Goal: Browse casually: Explore the website without a specific task or goal

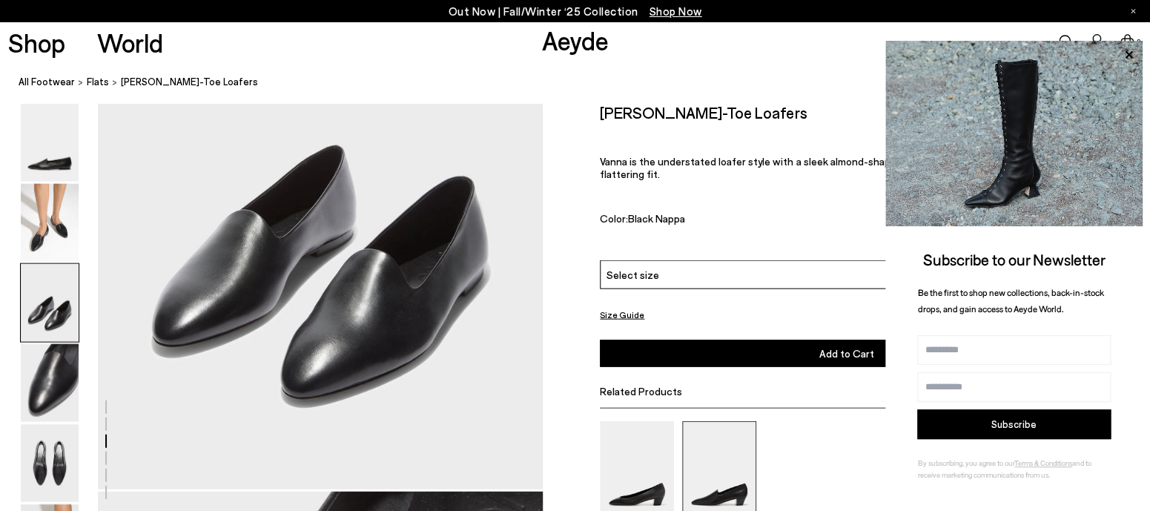
scroll to position [1214, 0]
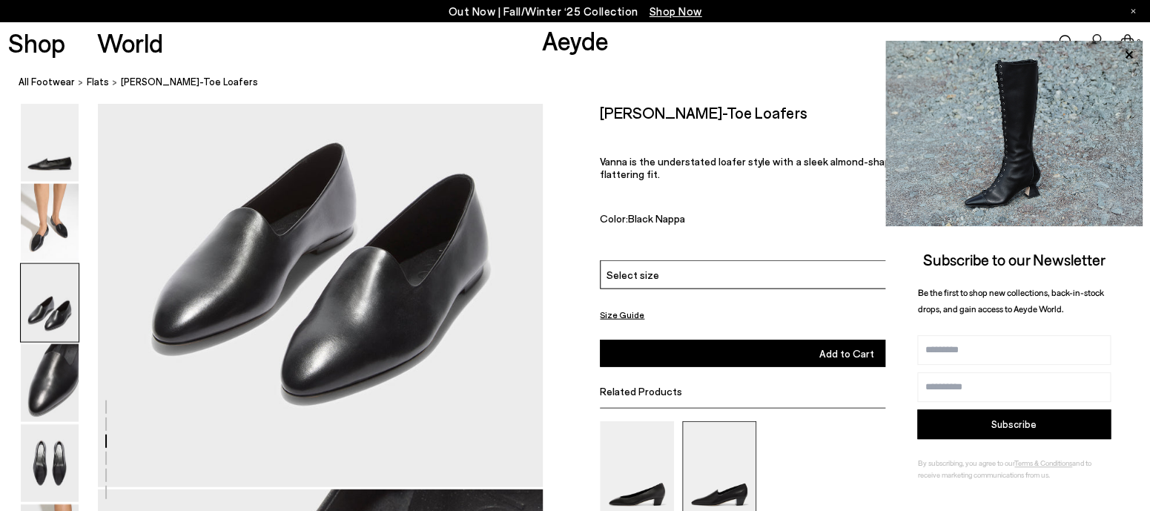
click at [735, 470] on img at bounding box center [719, 470] width 74 height 99
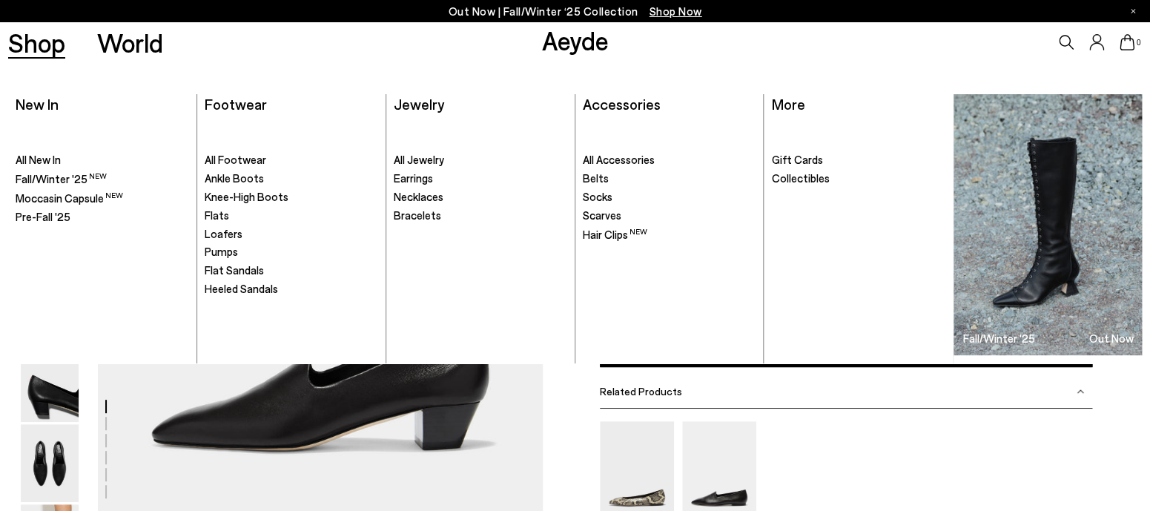
click at [665, 8] on span "Shop Now" at bounding box center [676, 10] width 53 height 13
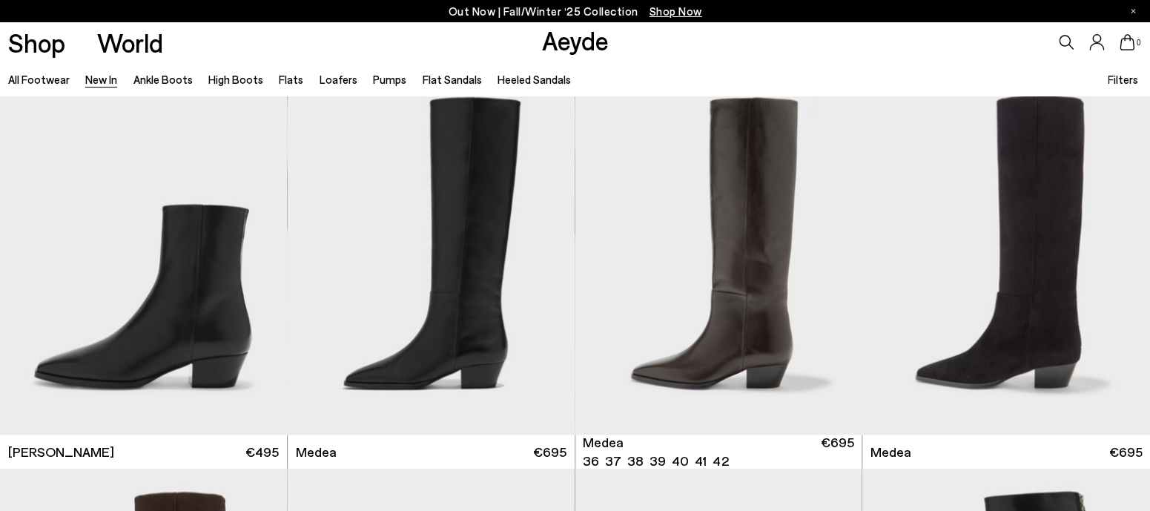
scroll to position [814, 0]
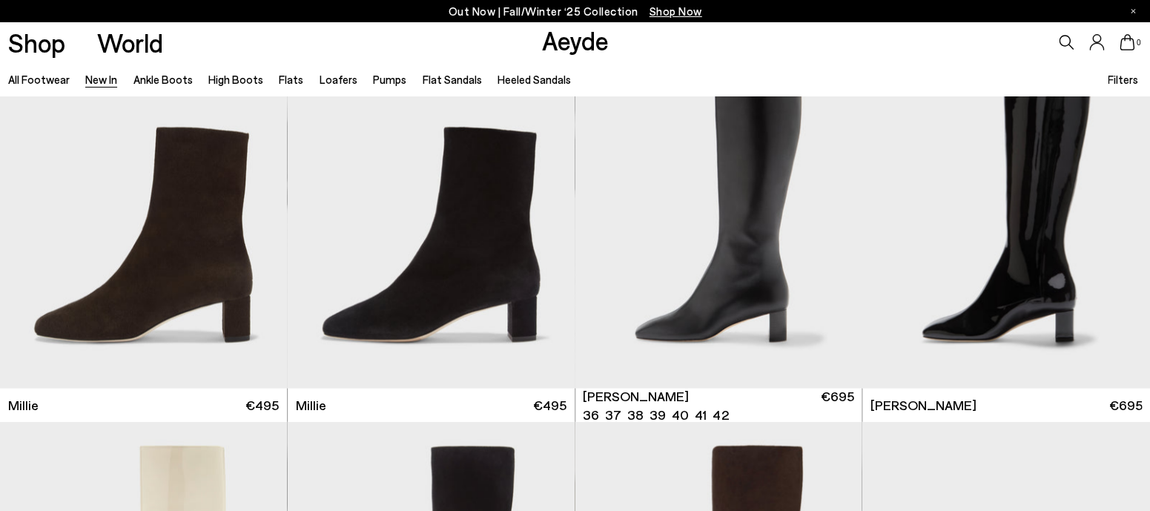
scroll to position [3614, 0]
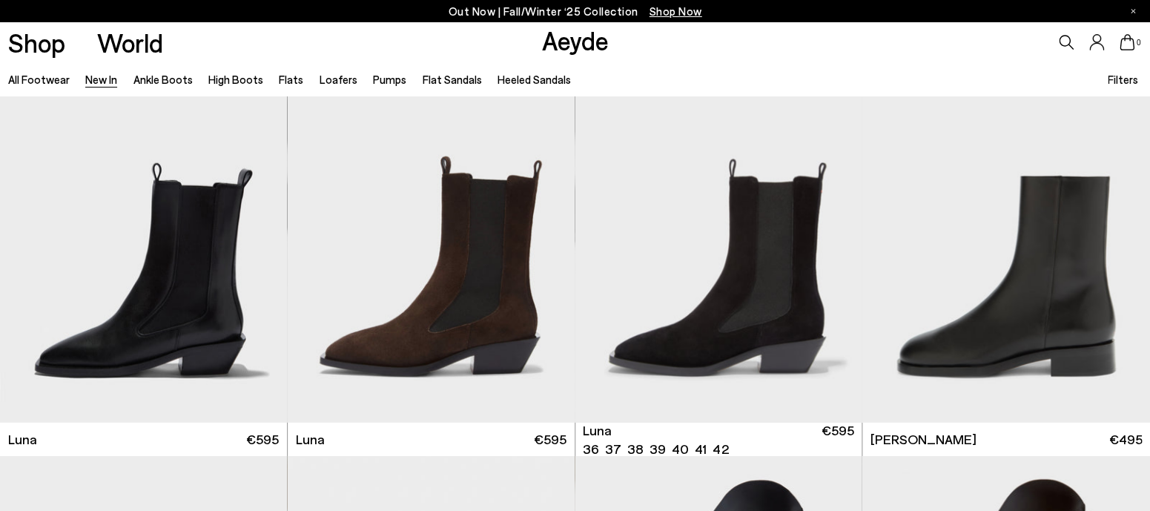
scroll to position [6339, 0]
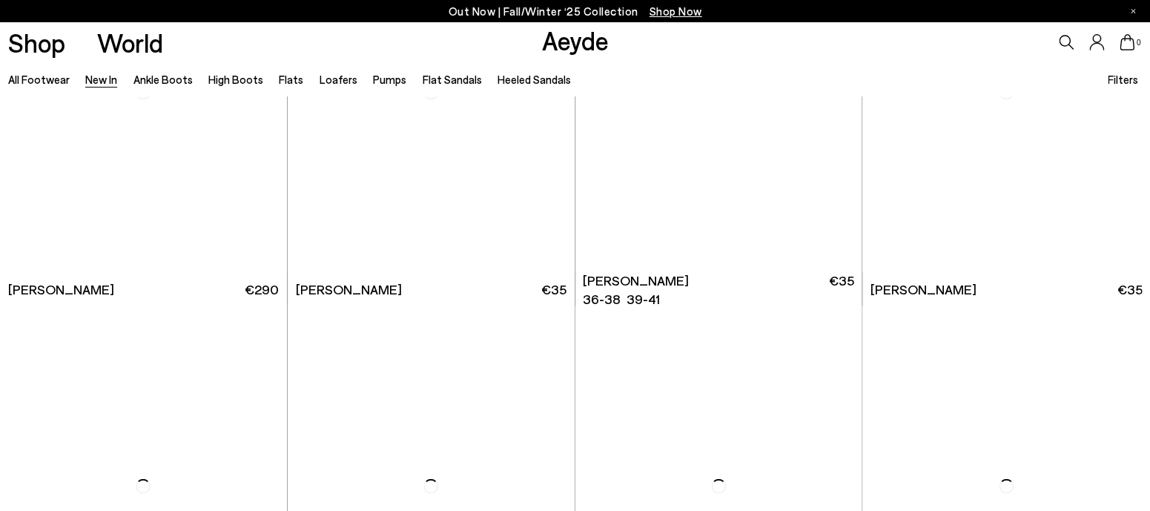
scroll to position [10436, 0]
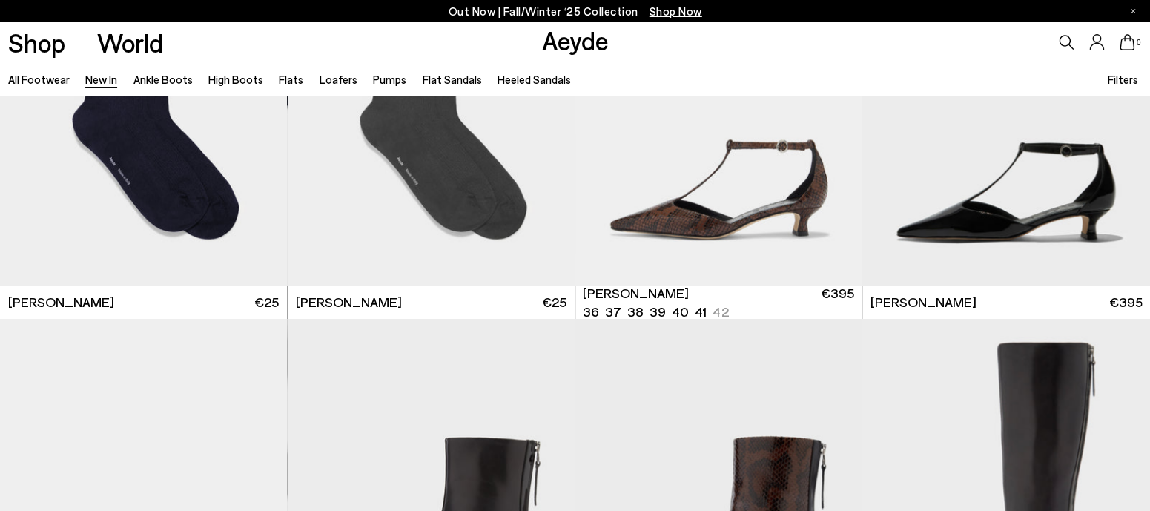
scroll to position [11971, 0]
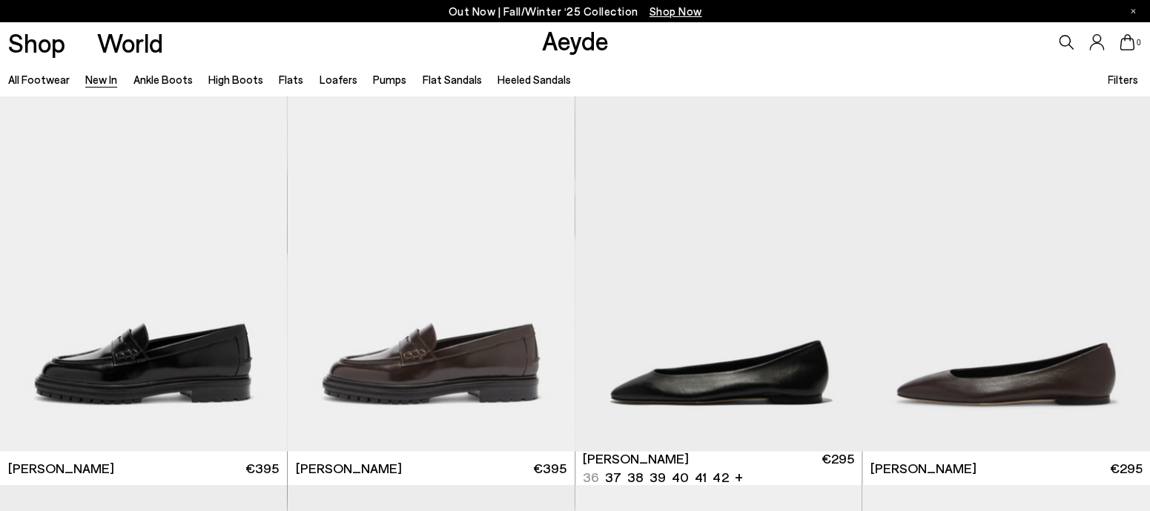
scroll to position [14982, 0]
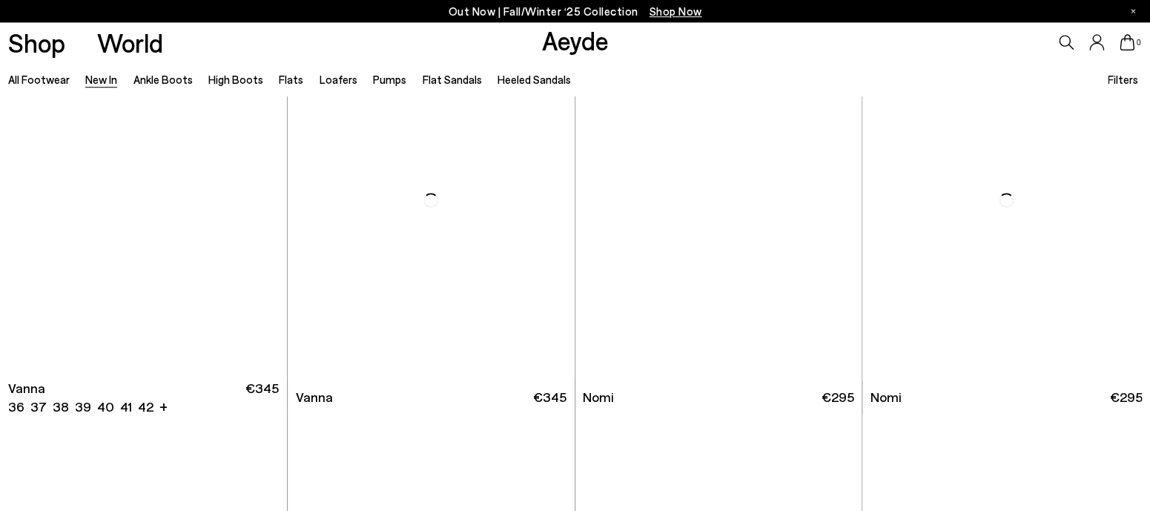
scroll to position [16233, 0]
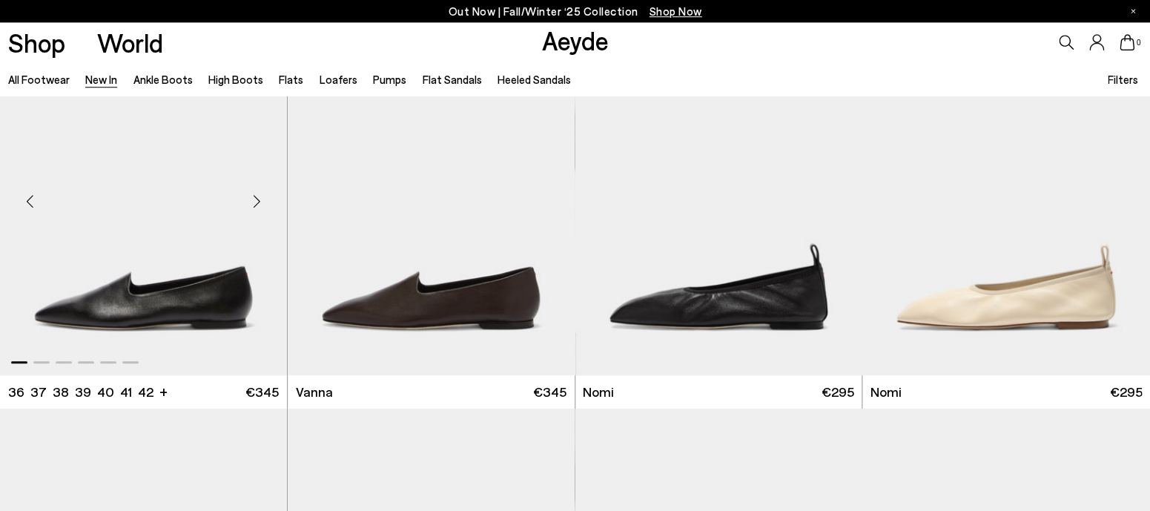
click at [192, 317] on img "1 / 6" at bounding box center [143, 195] width 287 height 360
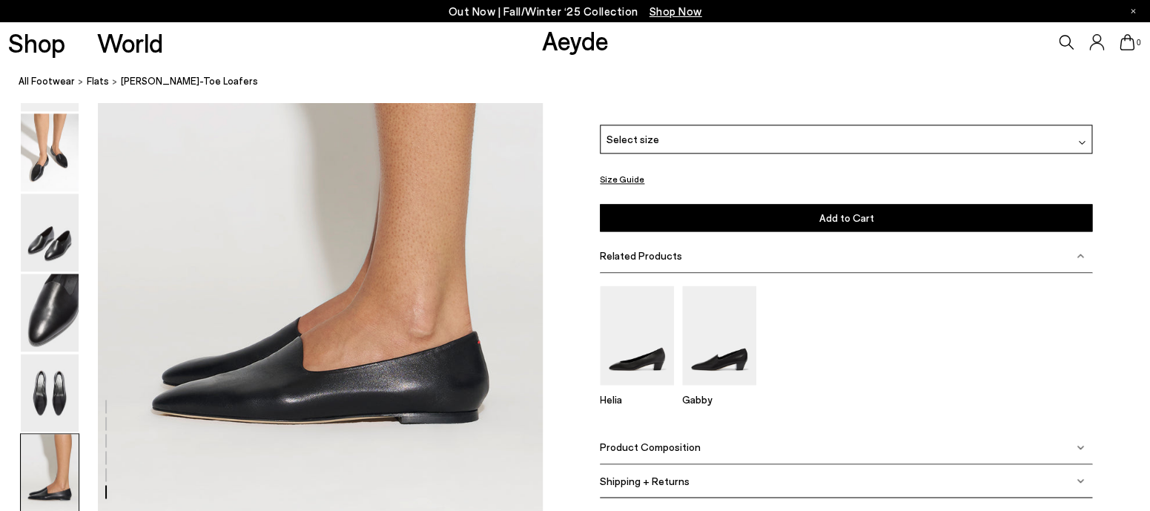
scroll to position [2967, 0]
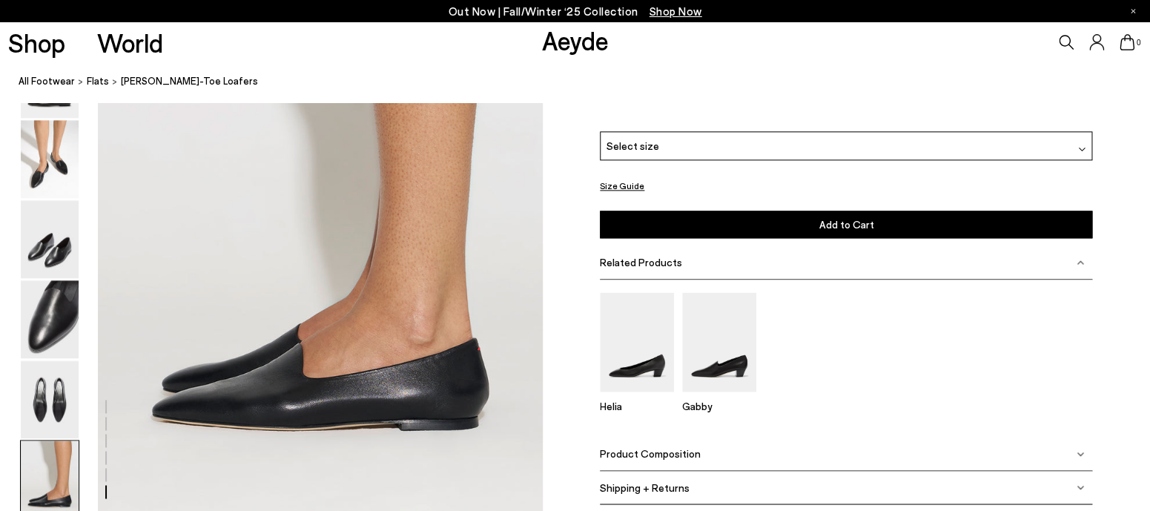
click at [669, 9] on span "Shop Now" at bounding box center [676, 10] width 53 height 13
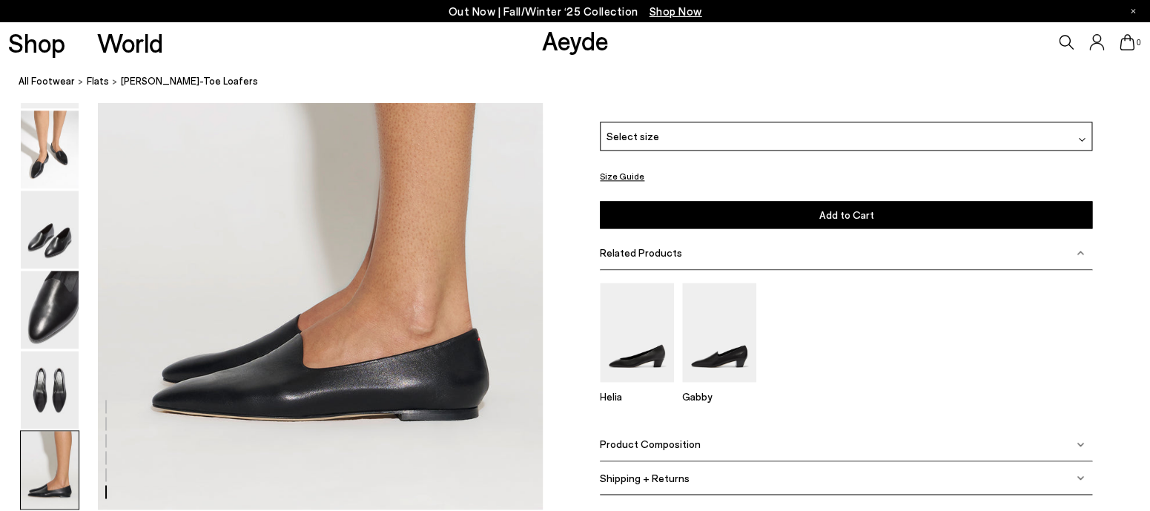
scroll to position [2978, 0]
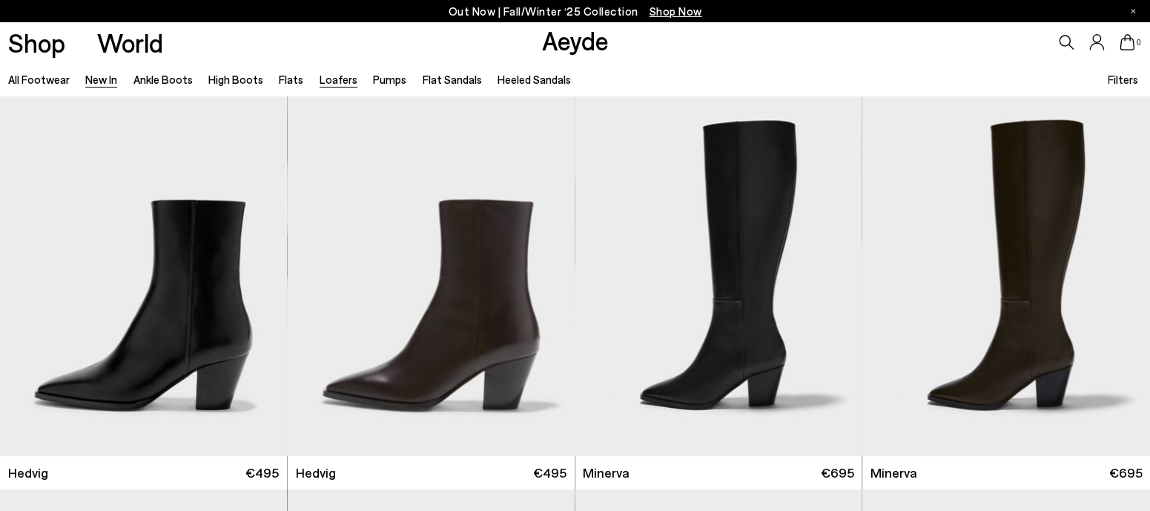
click at [326, 76] on link "Loafers" at bounding box center [339, 79] width 38 height 13
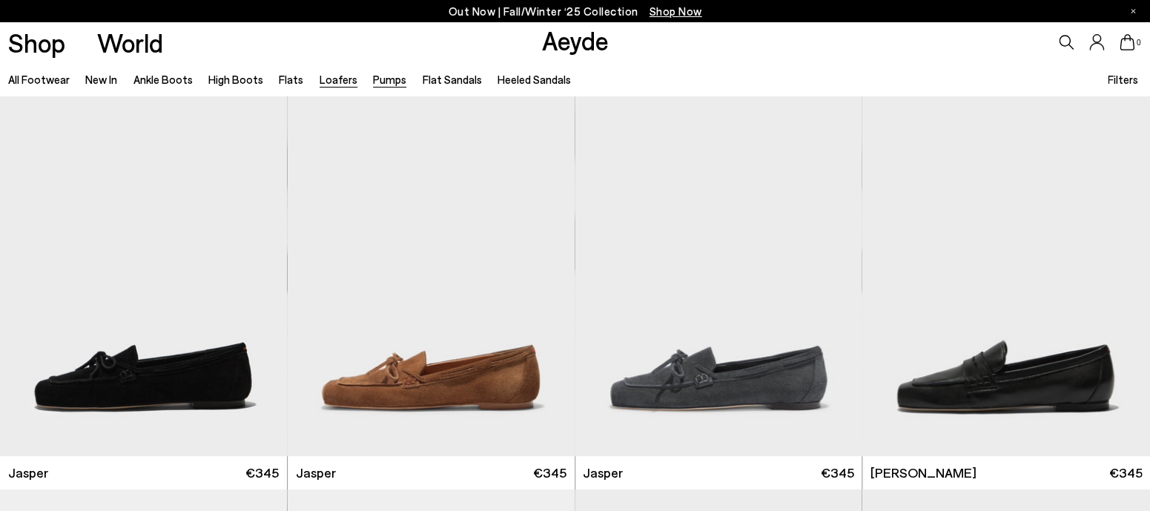
click at [382, 76] on link "Pumps" at bounding box center [389, 79] width 33 height 13
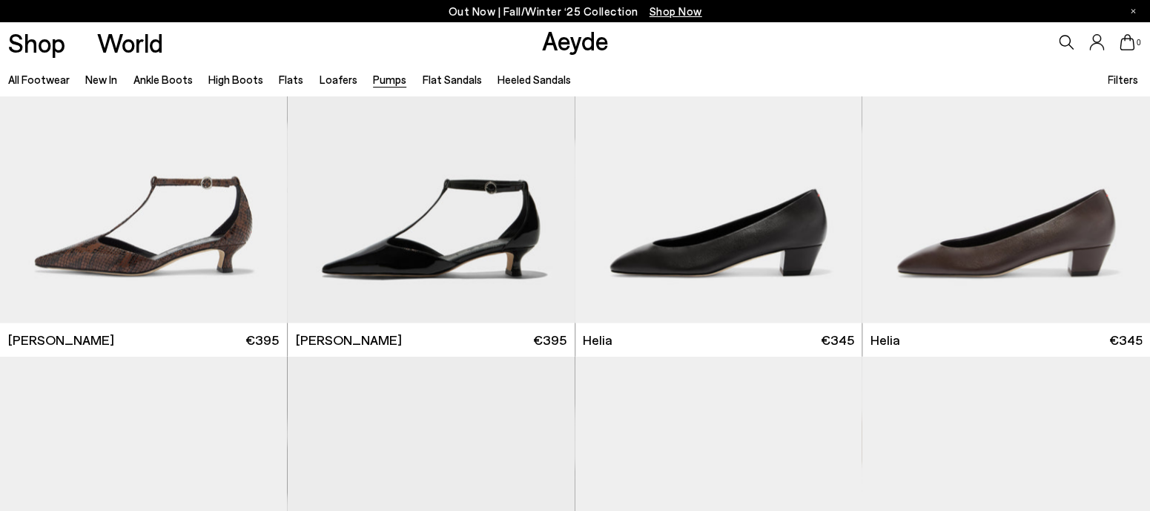
scroll to position [926, 0]
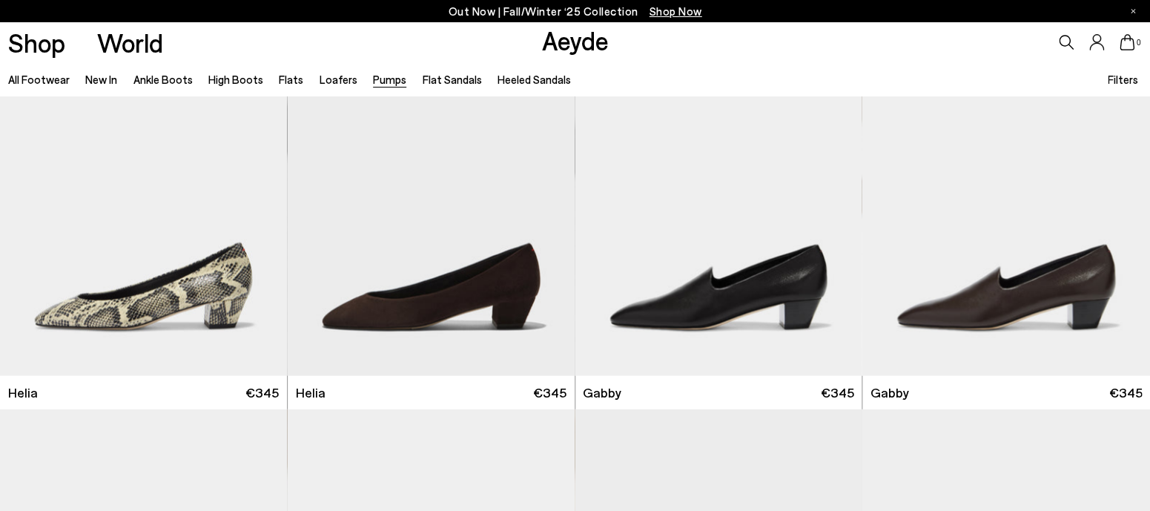
scroll to position [1264, 0]
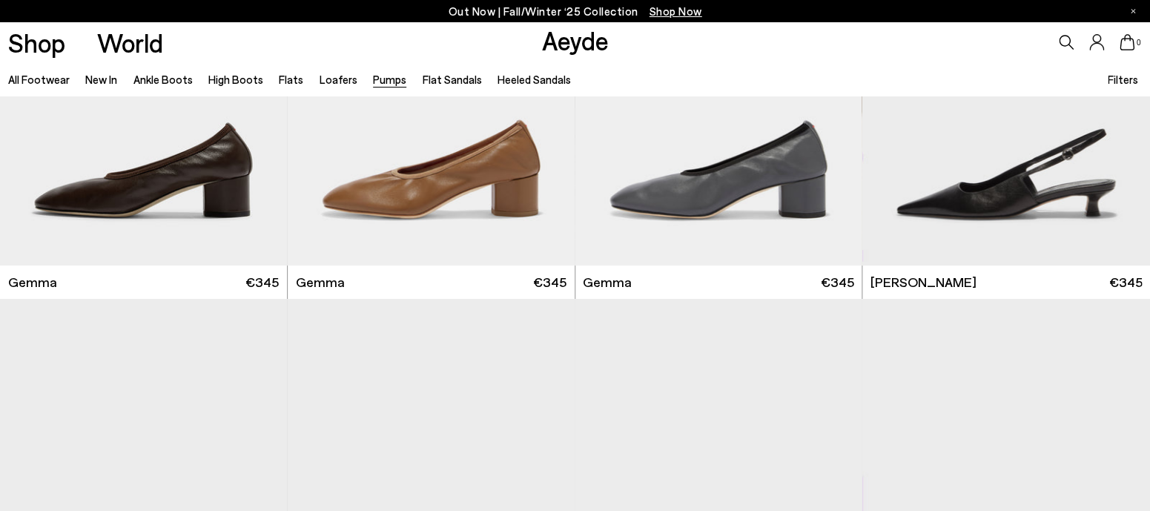
scroll to position [4527, 0]
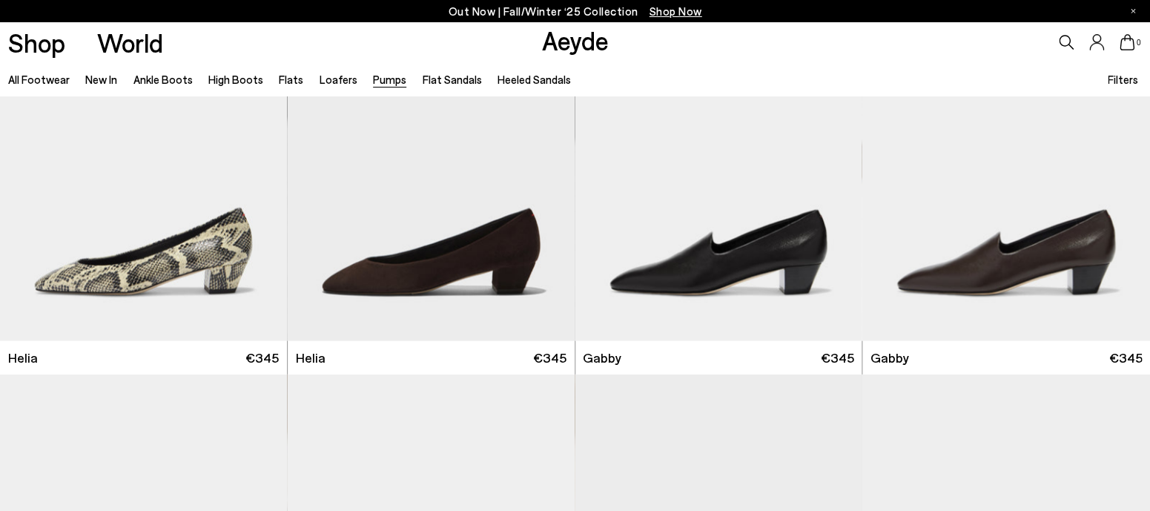
scroll to position [1303, 0]
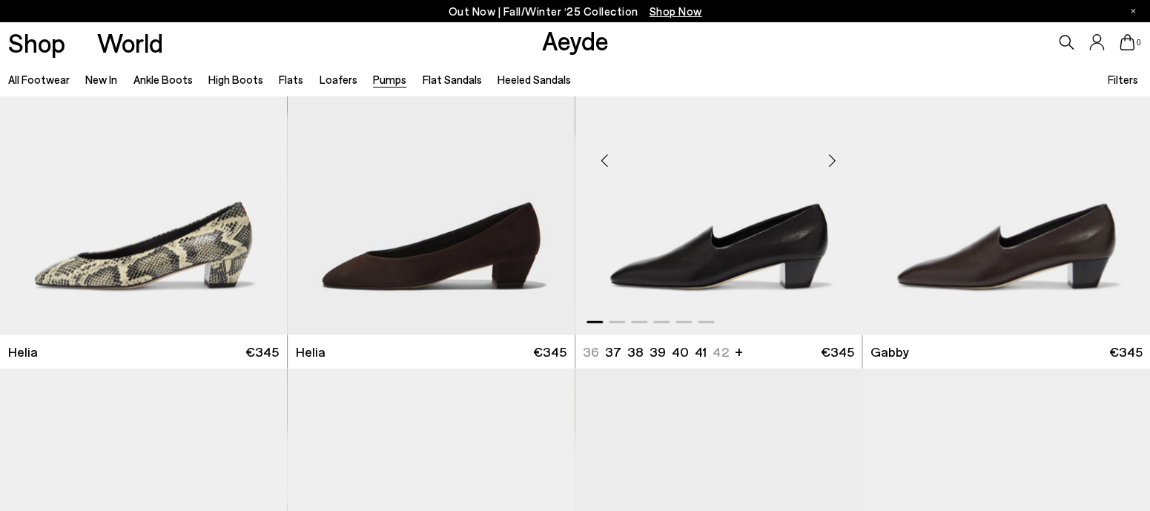
click at [627, 274] on img "1 / 6" at bounding box center [719, 155] width 287 height 360
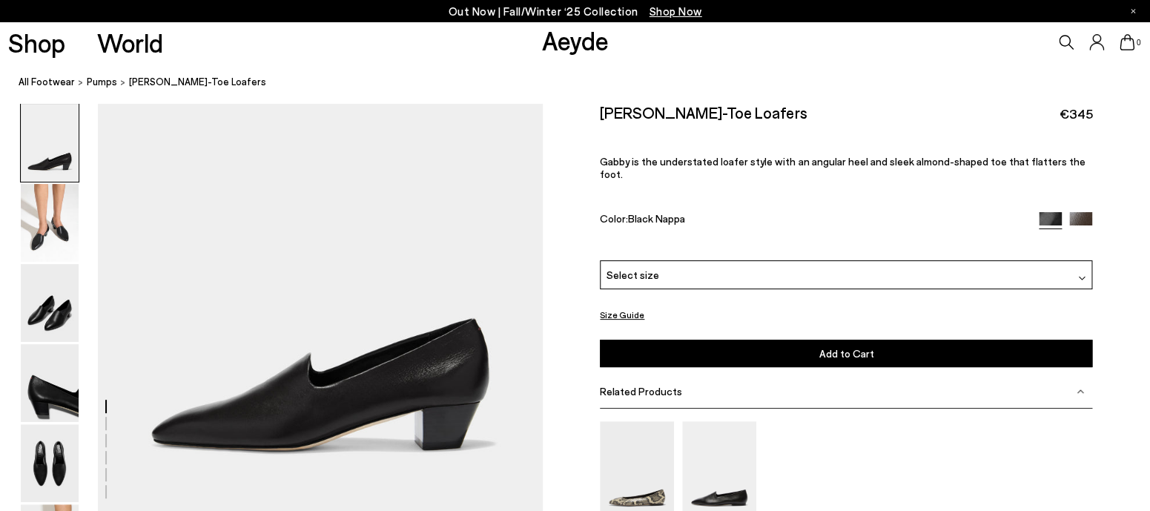
click at [1051, 212] on img at bounding box center [1050, 223] width 23 height 23
click at [1085, 267] on div at bounding box center [1081, 275] width 7 height 16
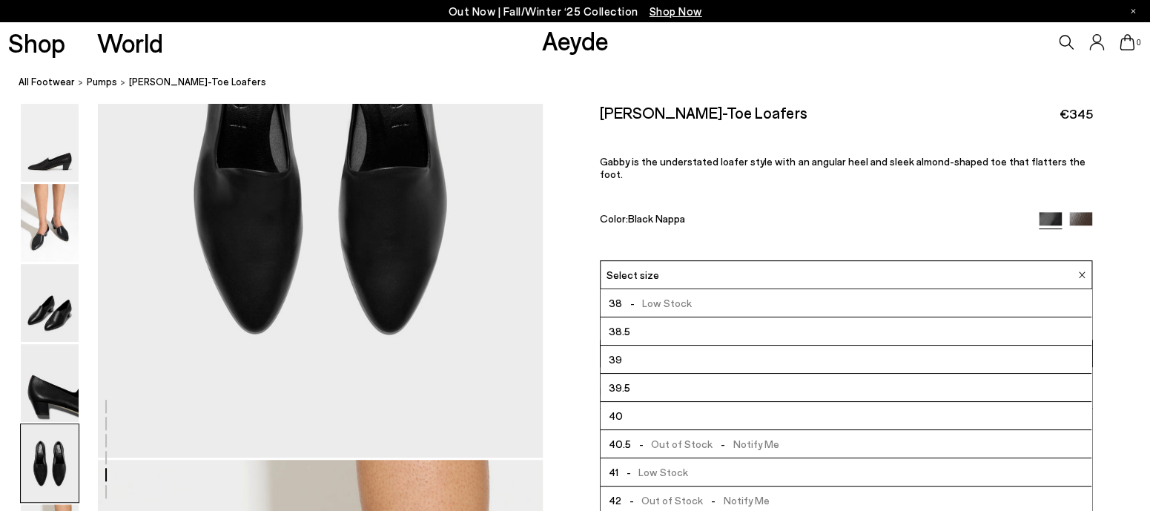
scroll to position [2438, 0]
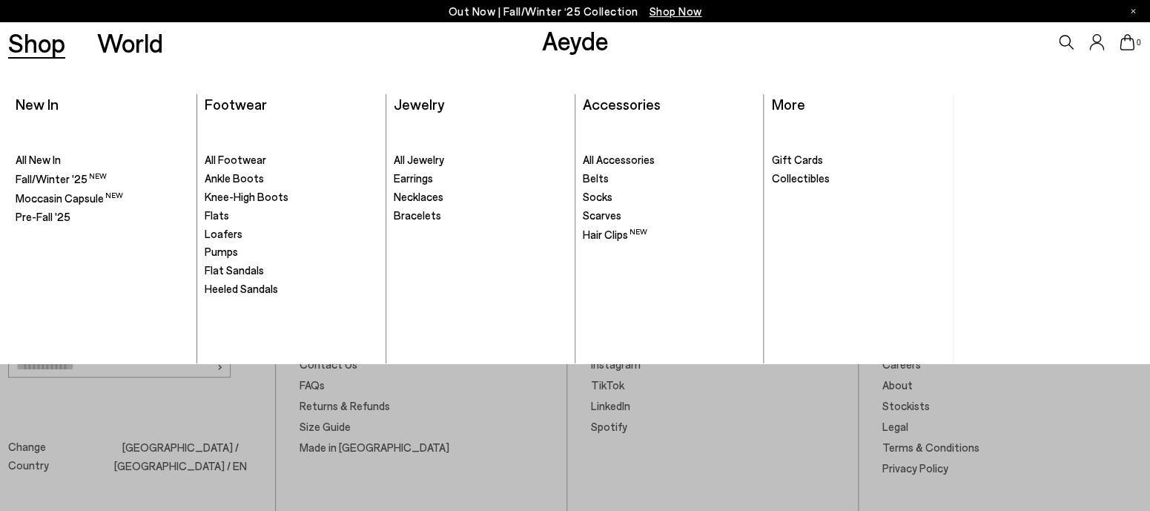
scroll to position [2406, 0]
